Goal: Task Accomplishment & Management: Complete application form

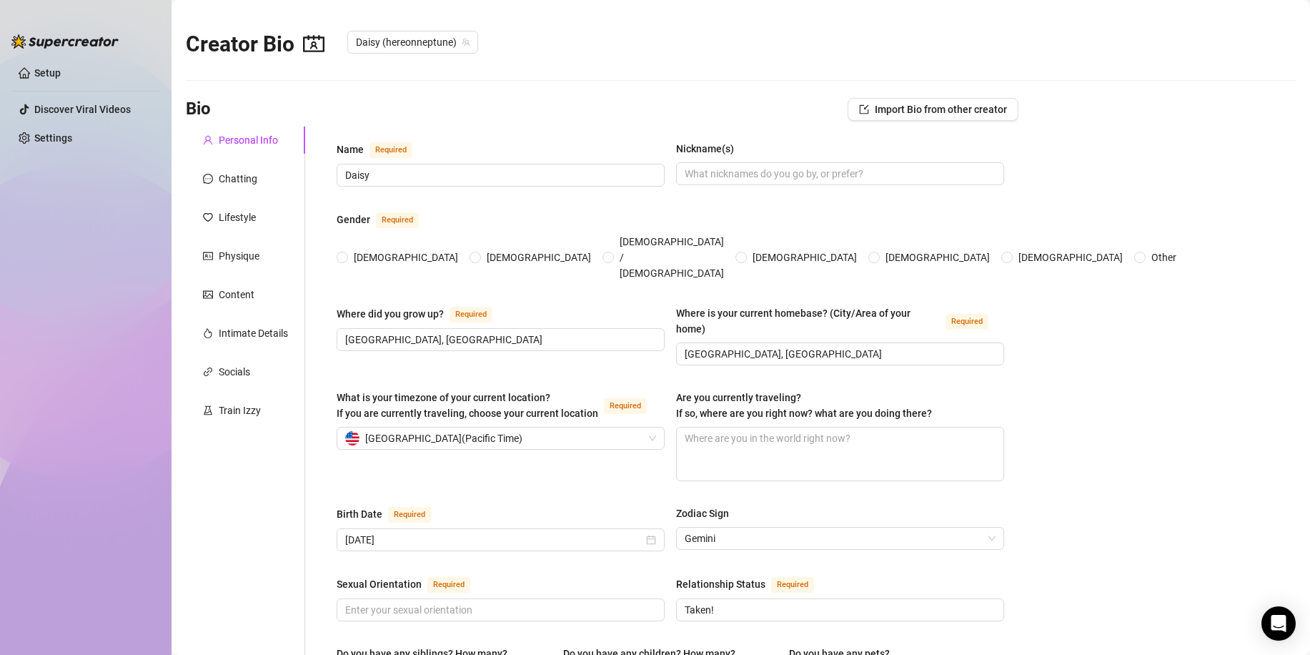
type input "[DATE]"
click at [239, 169] on div "Chatting" at bounding box center [245, 178] width 119 height 27
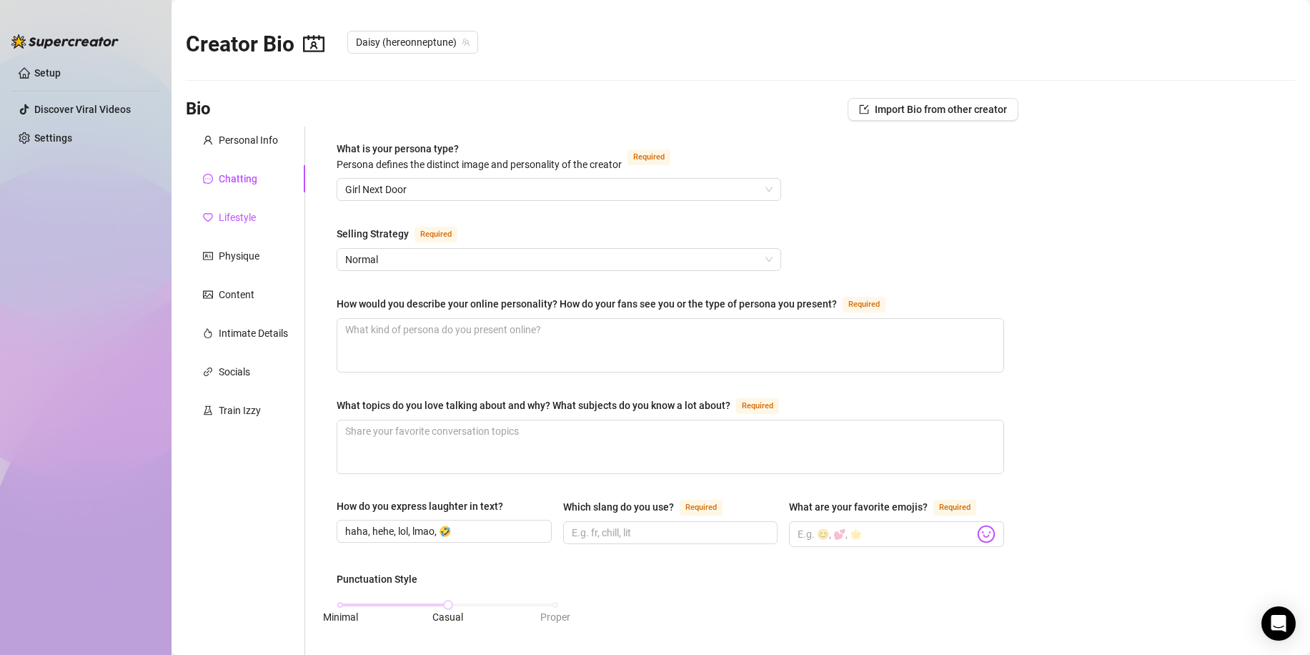
click at [238, 214] on div "Lifestyle" at bounding box center [237, 217] width 37 height 16
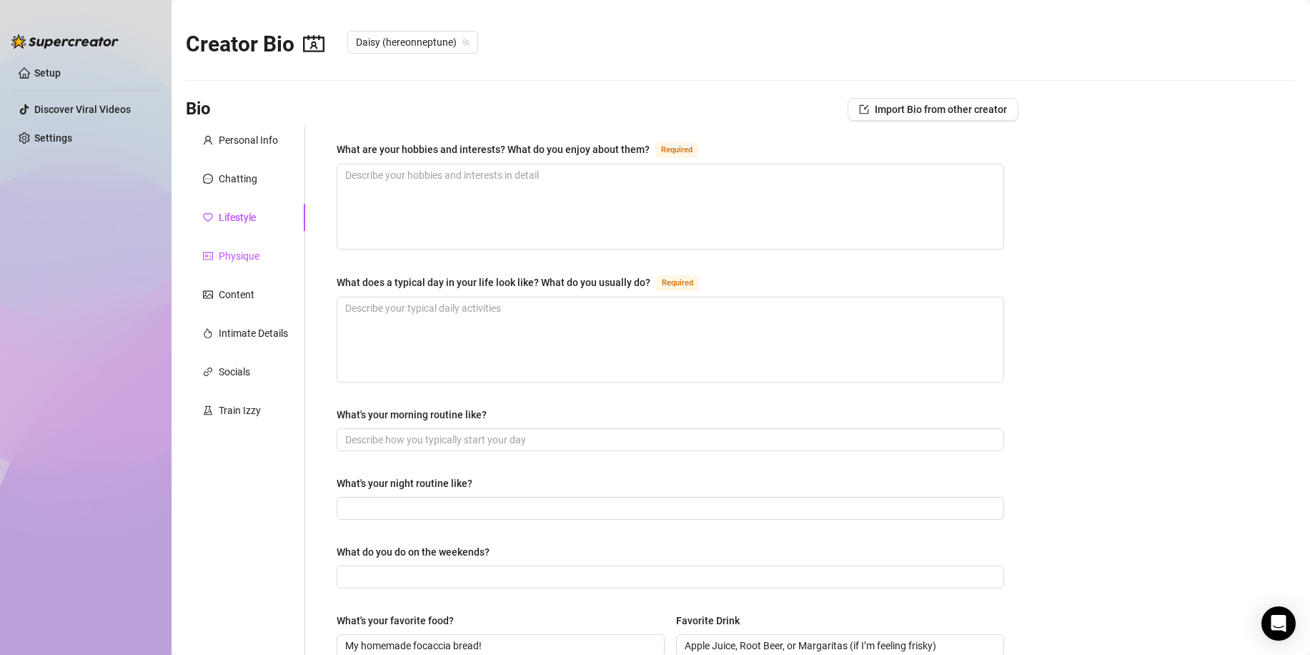
click at [229, 252] on div "Physique" at bounding box center [239, 256] width 41 height 16
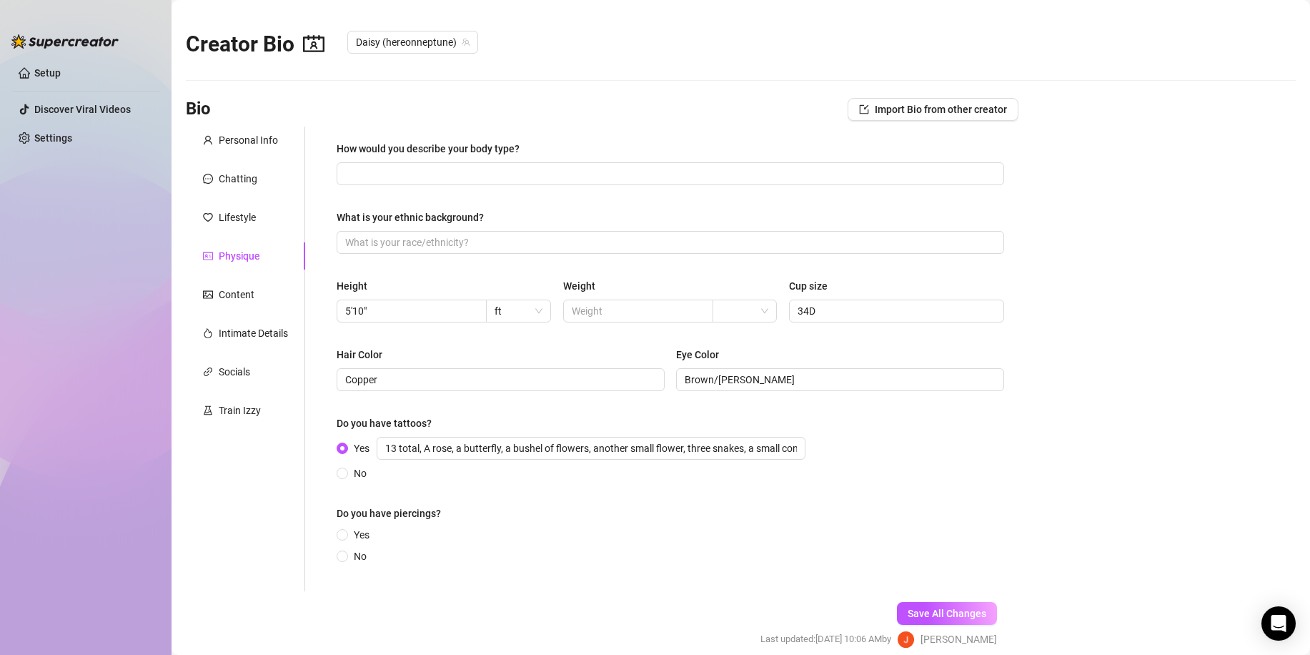
scroll to position [61, 0]
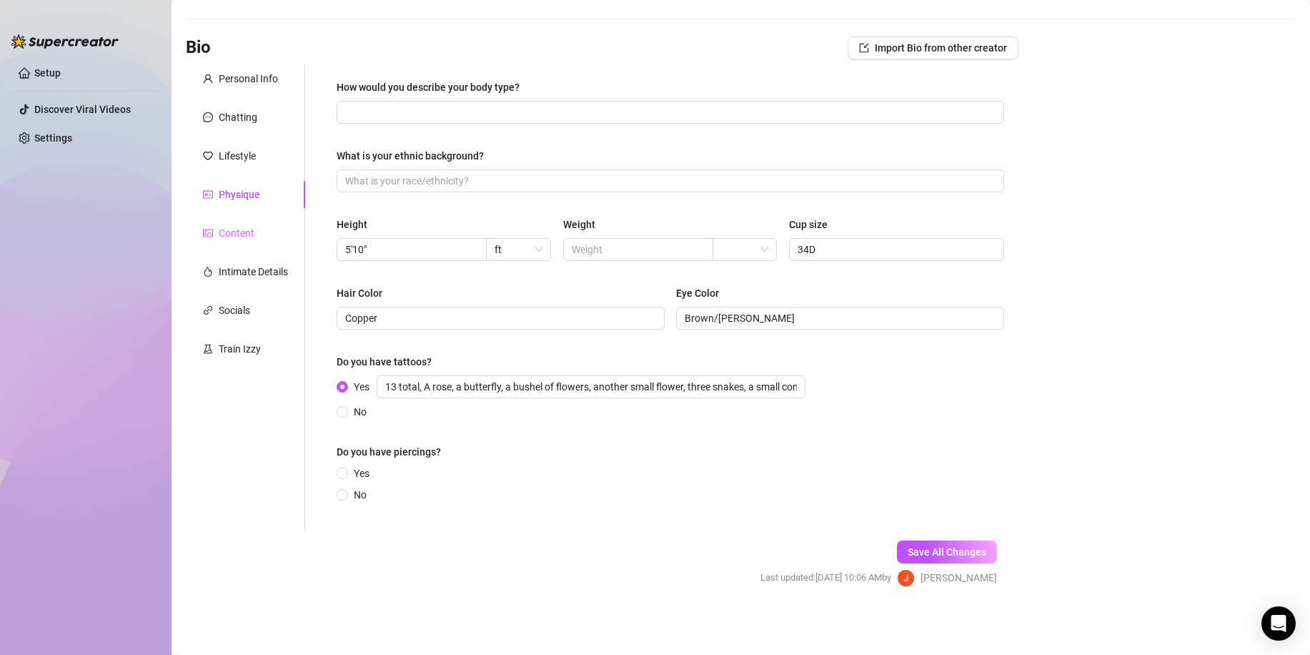
click at [232, 244] on div "Content" at bounding box center [245, 232] width 119 height 27
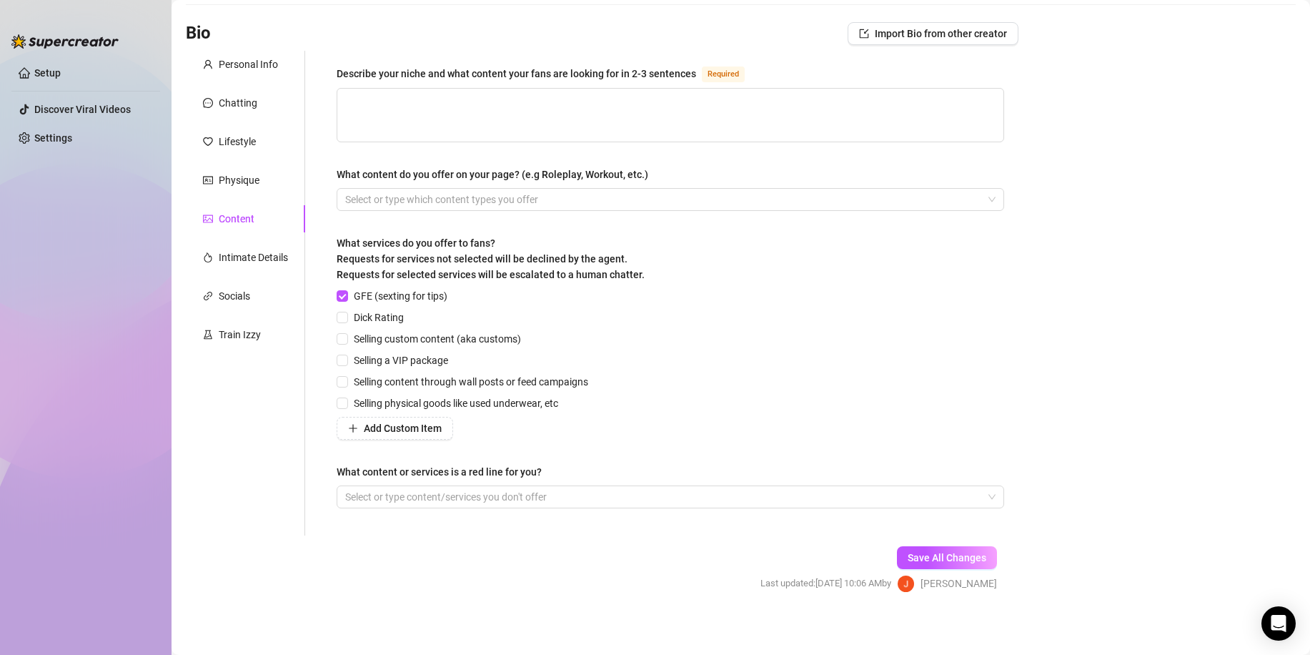
scroll to position [81, 0]
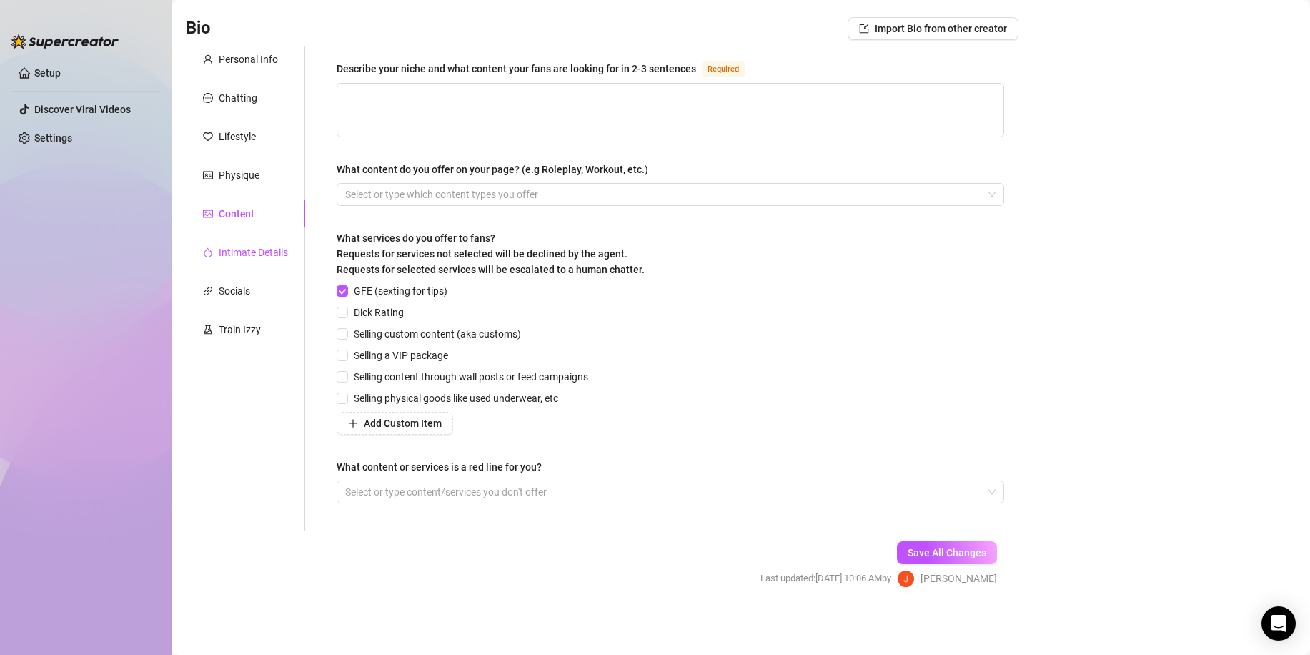
click at [260, 256] on div "Intimate Details" at bounding box center [253, 252] width 69 height 16
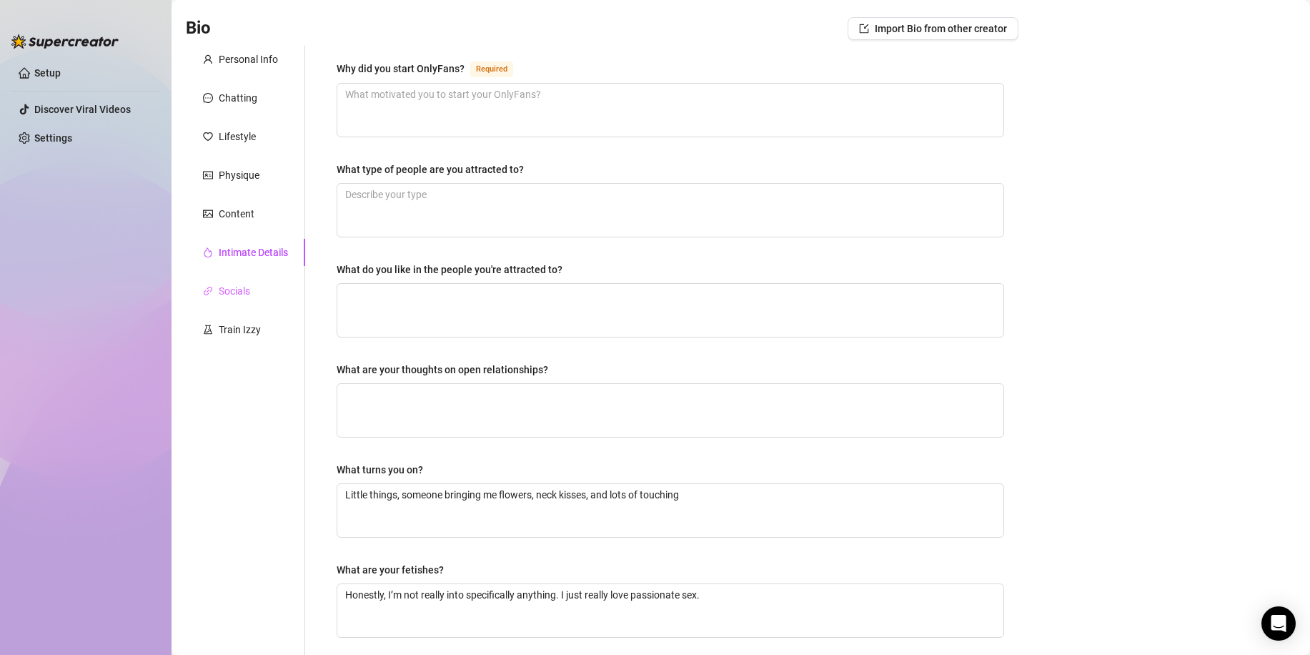
click at [252, 284] on div "Socials" at bounding box center [245, 290] width 119 height 27
